Goal: Task Accomplishment & Management: Manage account settings

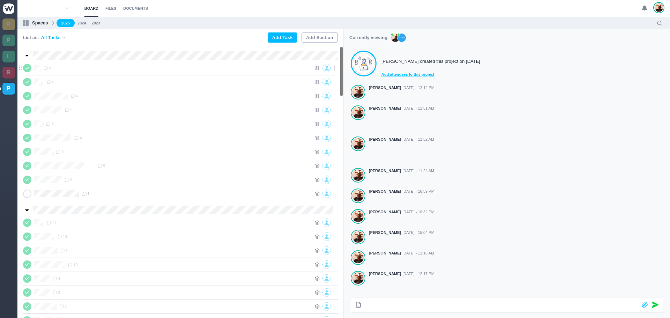
scroll to position [111, 0]
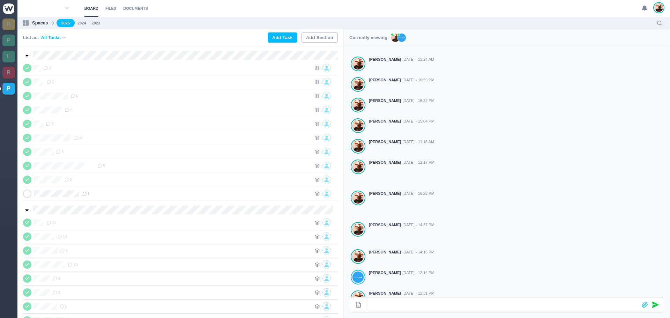
click at [642, 7] on icon at bounding box center [645, 8] width 6 height 6
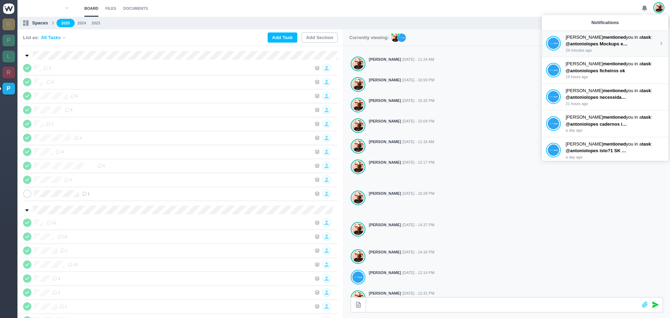
click at [596, 43] on span "@antoniolopes Mockups e AF's na drive" at bounding box center [609, 43] width 87 height 5
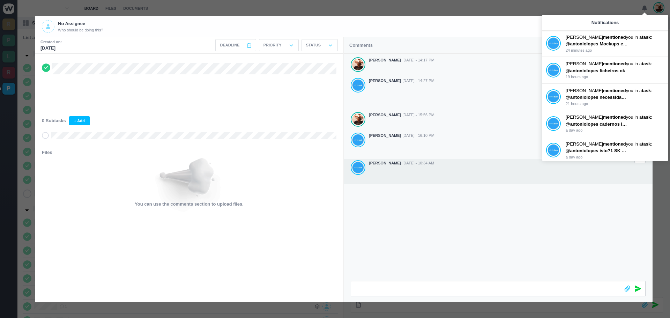
drag, startPoint x: 487, startPoint y: 170, endPoint x: 489, endPoint y: 165, distance: 5.2
click at [487, 170] on div at bounding box center [507, 175] width 277 height 16
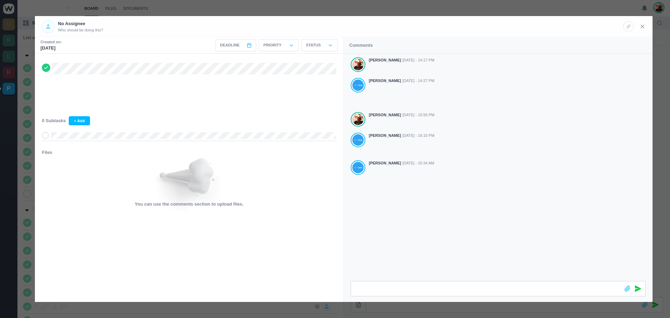
click at [644, 27] on icon at bounding box center [643, 26] width 6 height 6
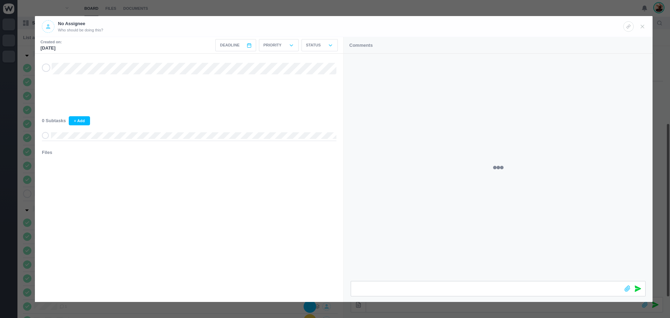
scroll to position [111, 0]
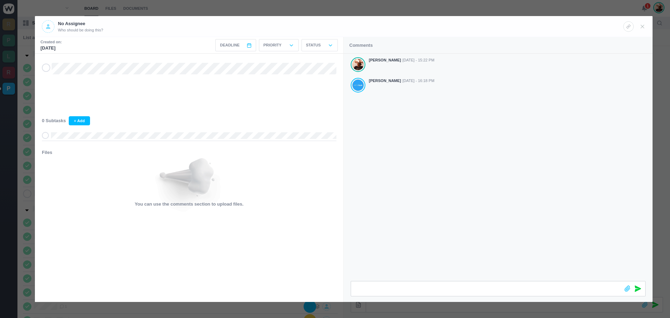
click at [49, 68] on icon at bounding box center [46, 67] width 6 height 5
click at [641, 27] on icon at bounding box center [643, 26] width 6 height 6
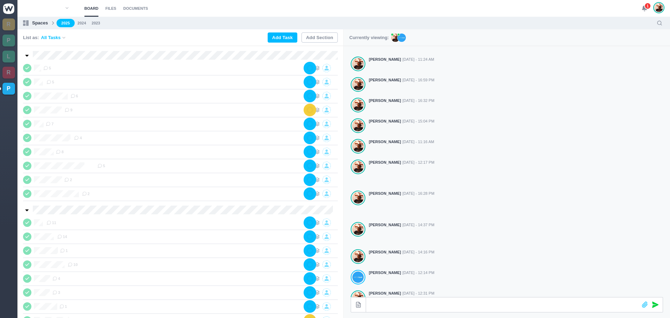
click at [645, 3] on span "1" at bounding box center [647, 5] width 7 height 7
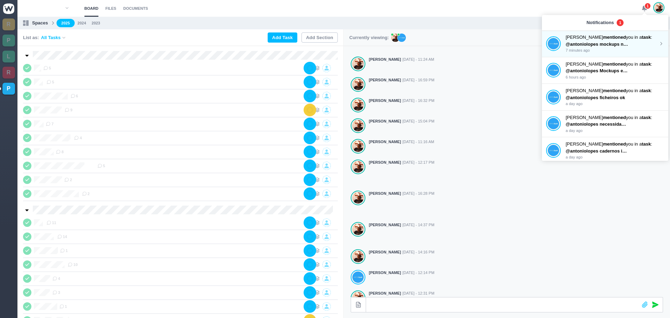
drag, startPoint x: 612, startPoint y: 39, endPoint x: 607, endPoint y: 38, distance: 4.9
click at [612, 39] on p "[PERSON_NAME] mentioned you in a task :" at bounding box center [612, 37] width 93 height 7
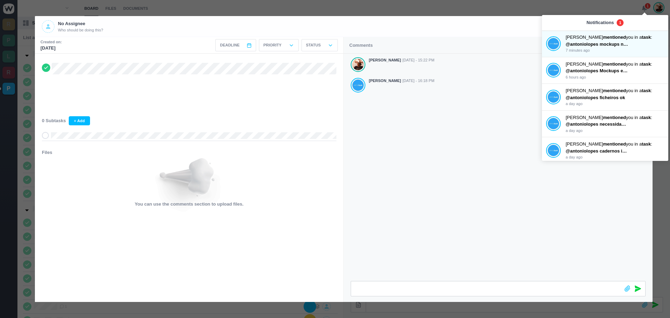
click at [523, 19] on header "No Assignee Who should be doing this?" at bounding box center [344, 26] width 618 height 21
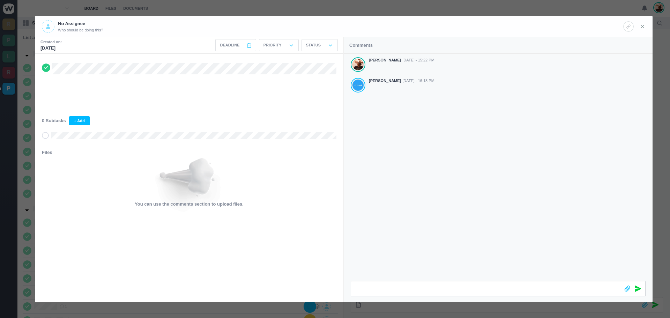
click at [644, 28] on use at bounding box center [642, 26] width 3 height 3
